Goal: Navigation & Orientation: Find specific page/section

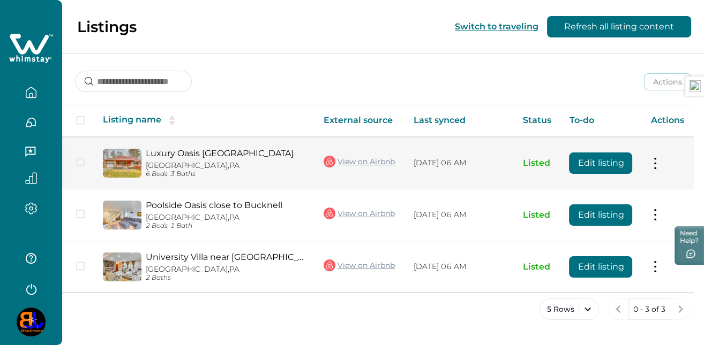
click at [658, 161] on button at bounding box center [655, 162] width 9 height 11
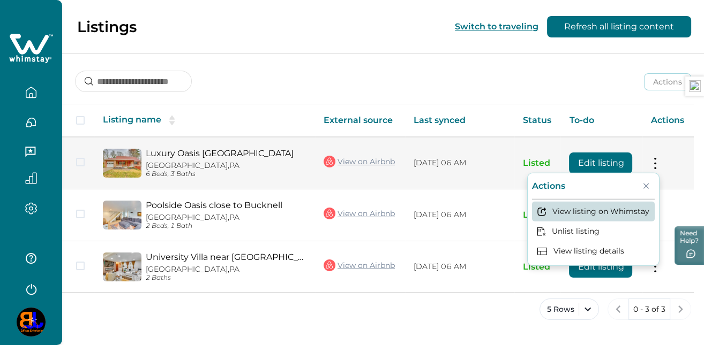
click at [626, 212] on button "View listing on Whimstay" at bounding box center [593, 212] width 123 height 20
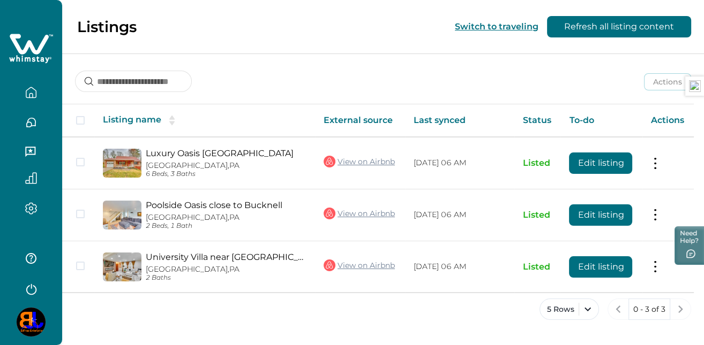
click at [29, 180] on icon "button" at bounding box center [31, 178] width 11 height 11
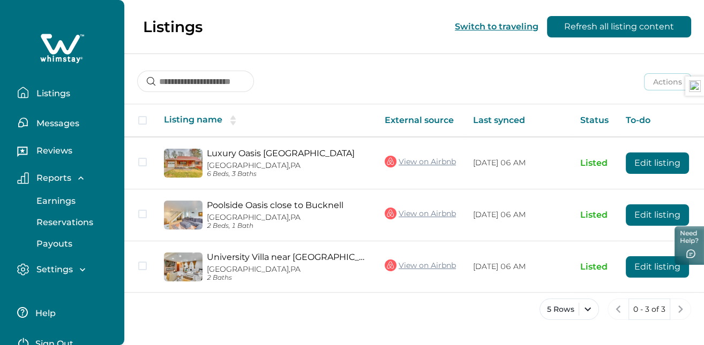
click at [50, 199] on p "Earnings" at bounding box center [54, 201] width 42 height 11
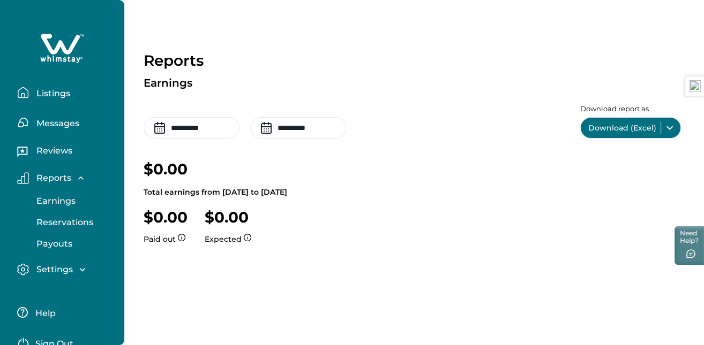
click at [49, 121] on p "Messages" at bounding box center [56, 123] width 46 height 11
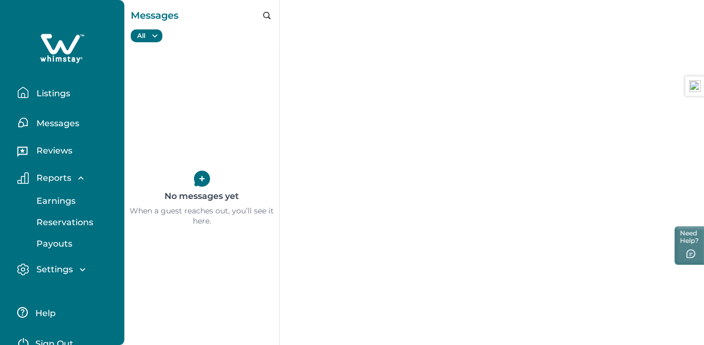
click at [47, 92] on p "Listings" at bounding box center [51, 93] width 37 height 11
